Goal: Transaction & Acquisition: Purchase product/service

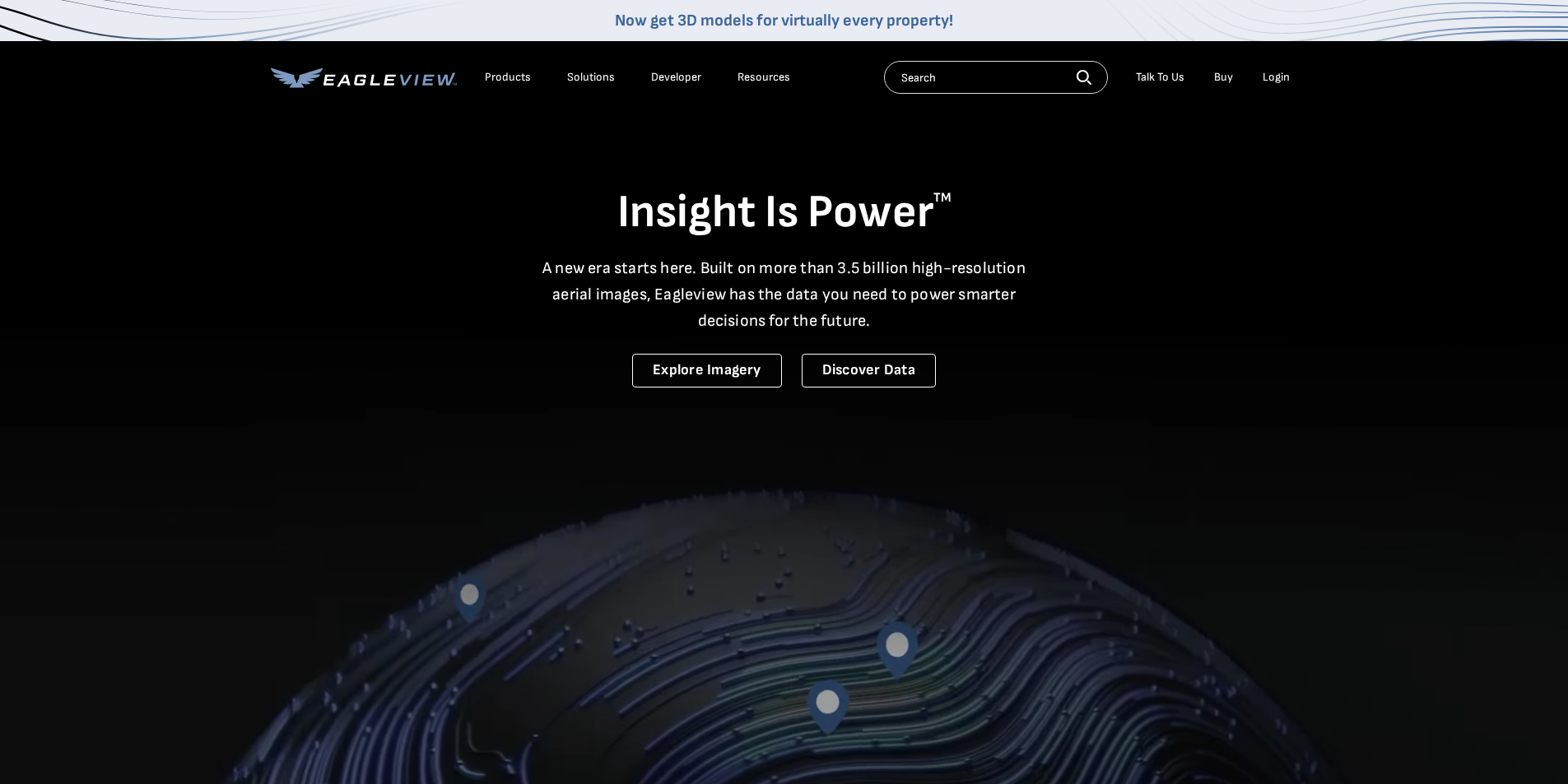
click at [1275, 74] on div "Login" at bounding box center [1276, 77] width 27 height 15
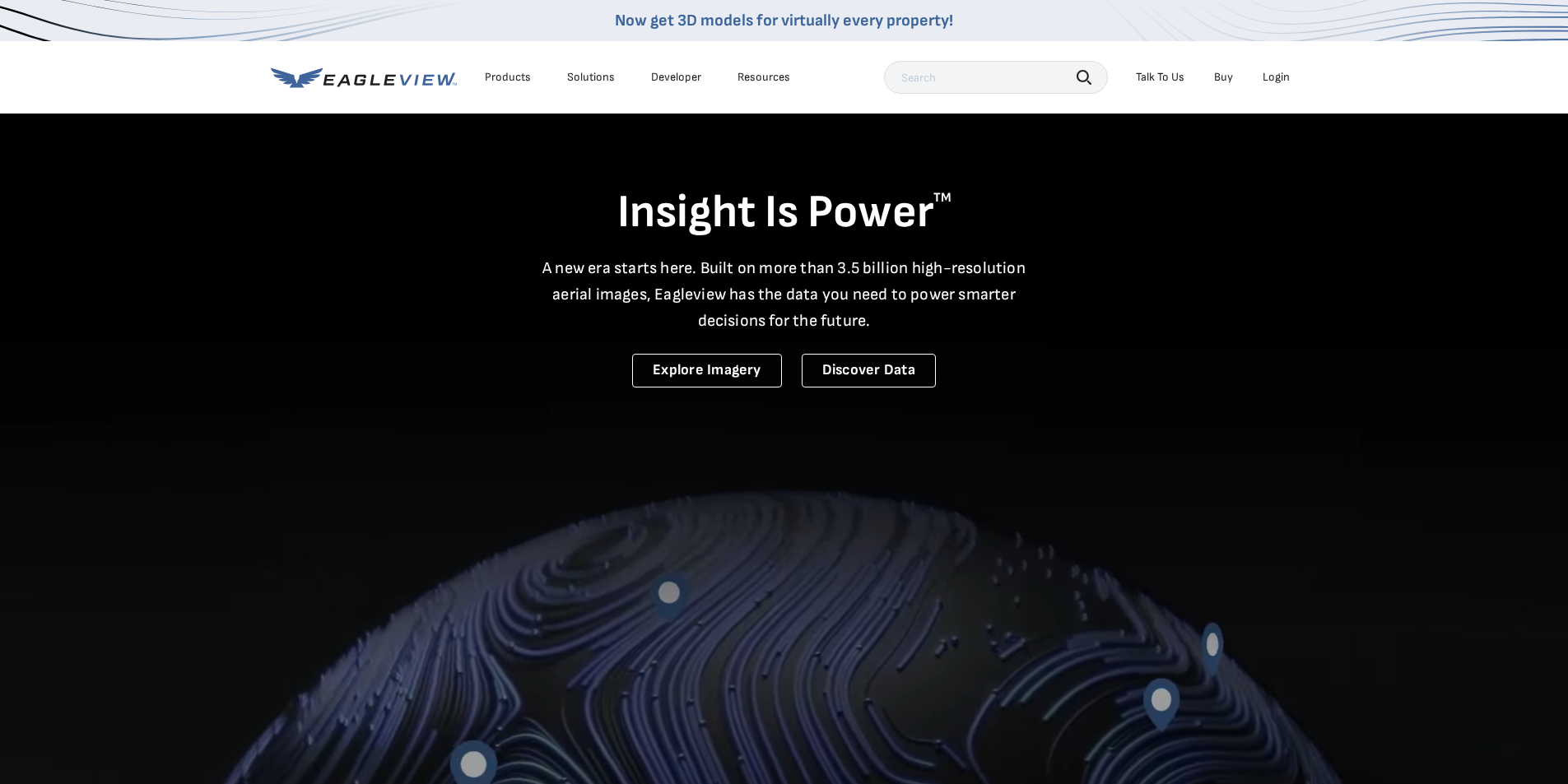
click at [1278, 81] on div "Login" at bounding box center [1276, 77] width 27 height 15
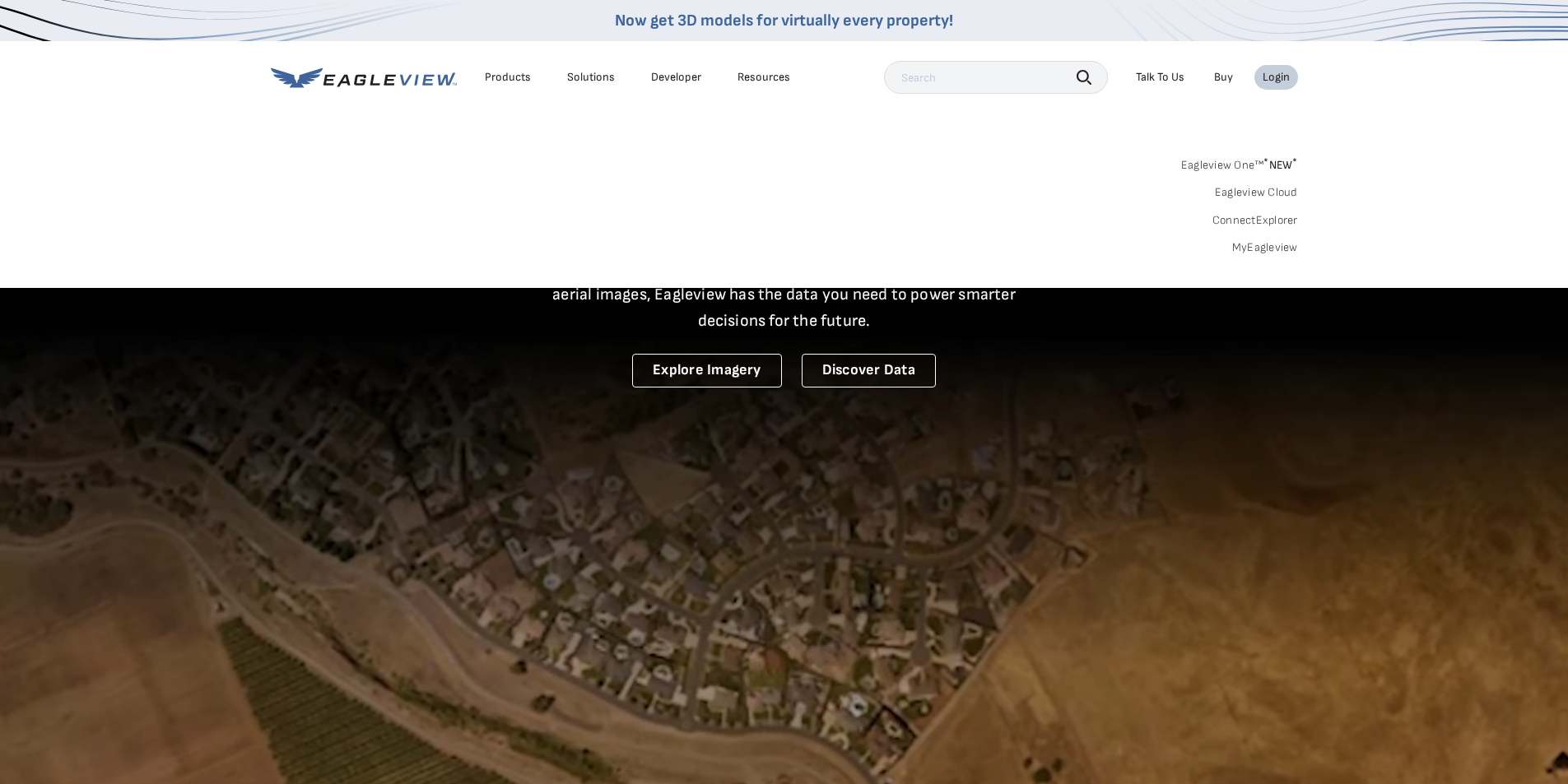
click at [1269, 246] on link "MyEagleview" at bounding box center [1266, 247] width 66 height 15
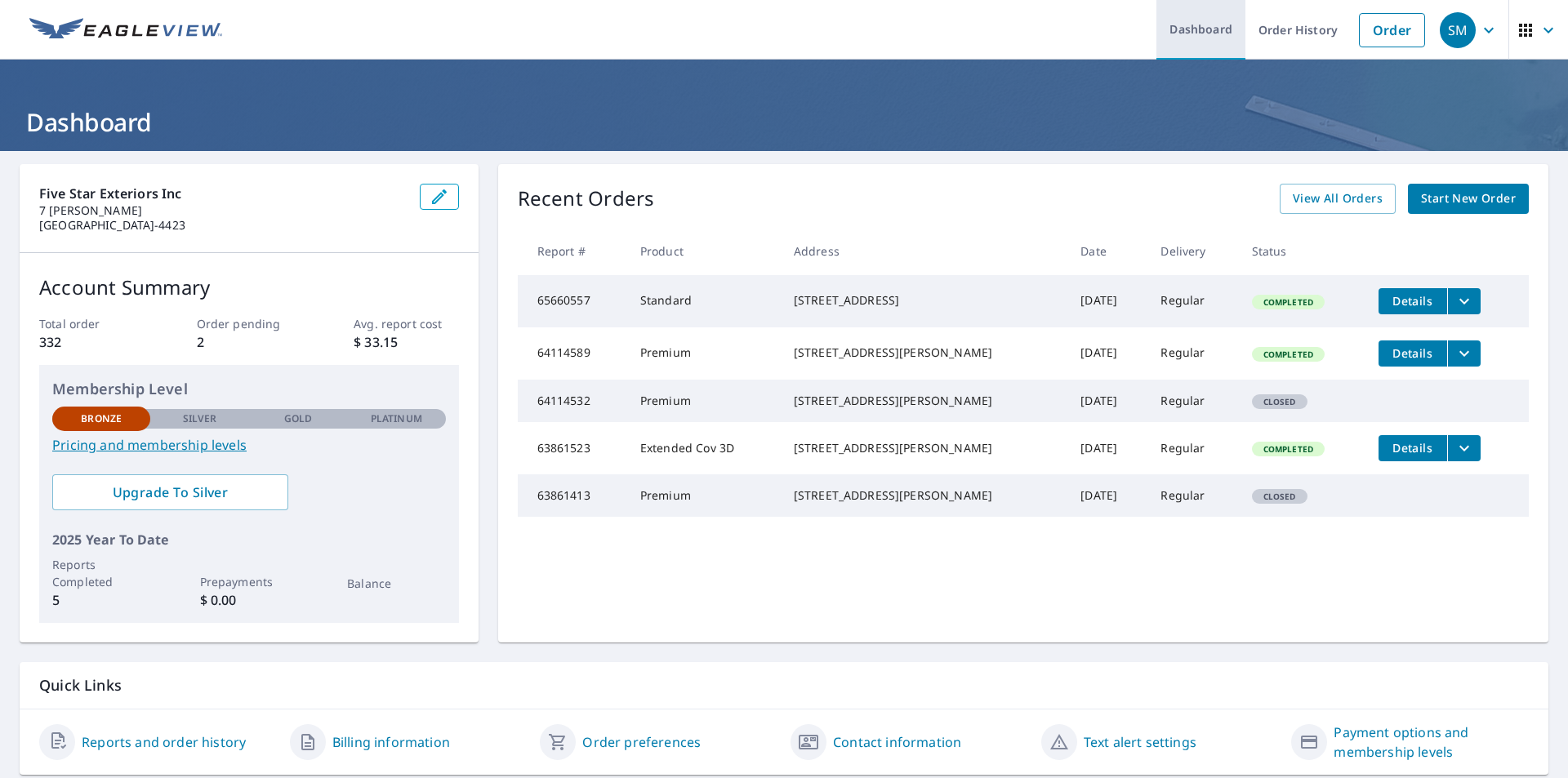
click at [1197, 36] on link "Dashboard" at bounding box center [1201, 30] width 89 height 60
click at [1391, 30] on link "Order" at bounding box center [1392, 31] width 67 height 35
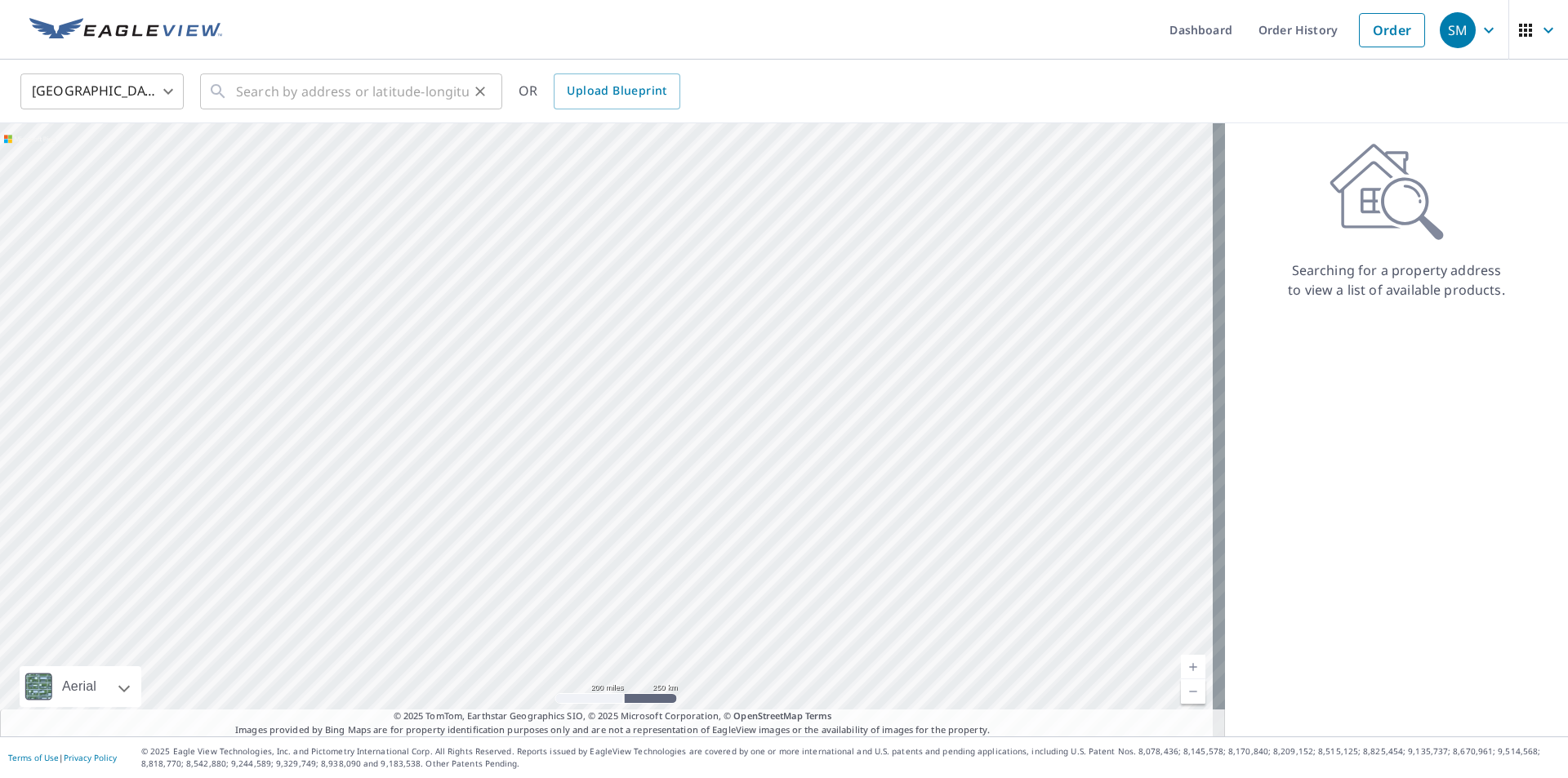
click at [232, 98] on div "​" at bounding box center [350, 91] width 302 height 36
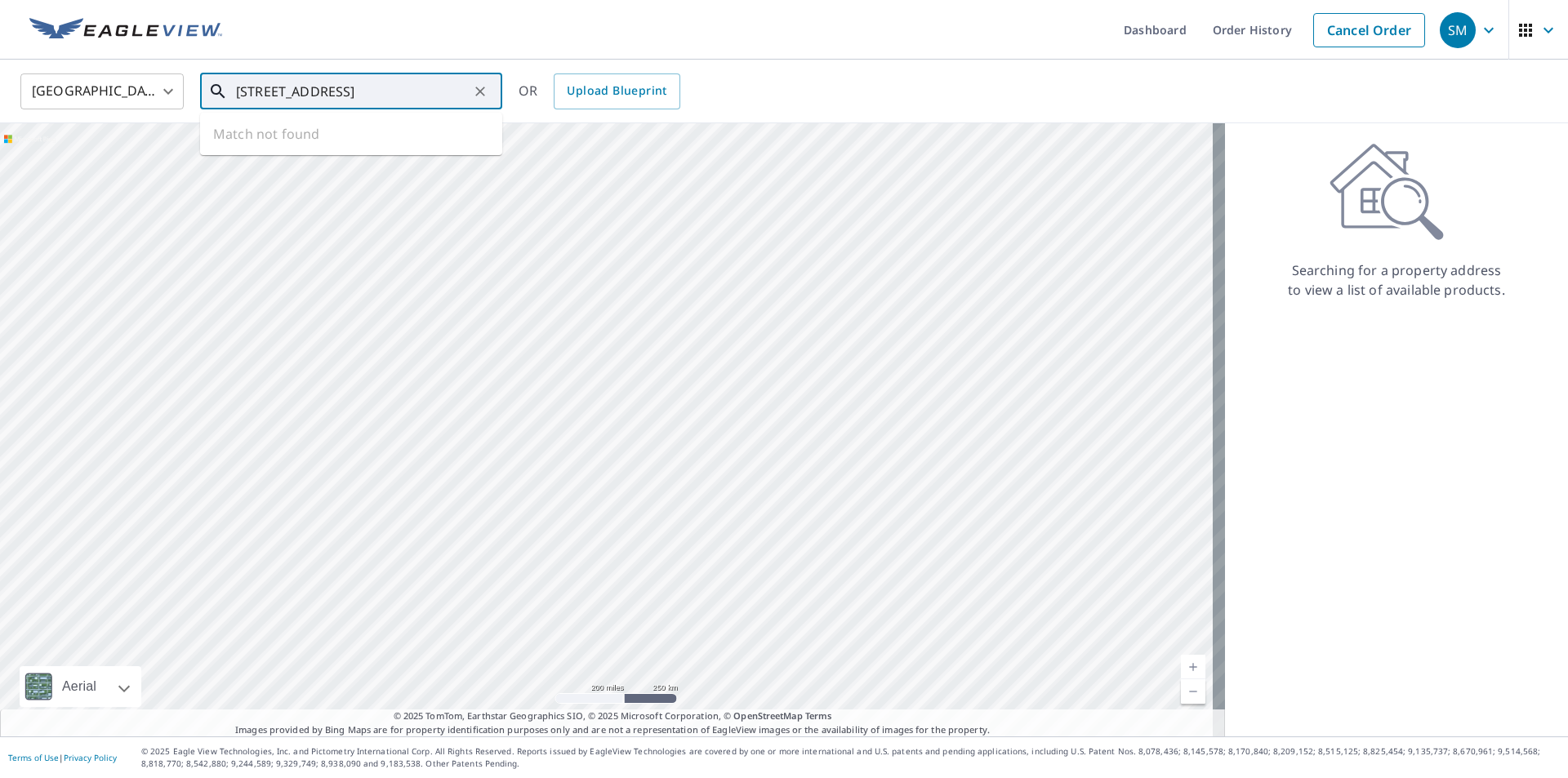
type input "2699 Rt. 22, Paterson, NY Lot # 26"
